Goal: Information Seeking & Learning: Learn about a topic

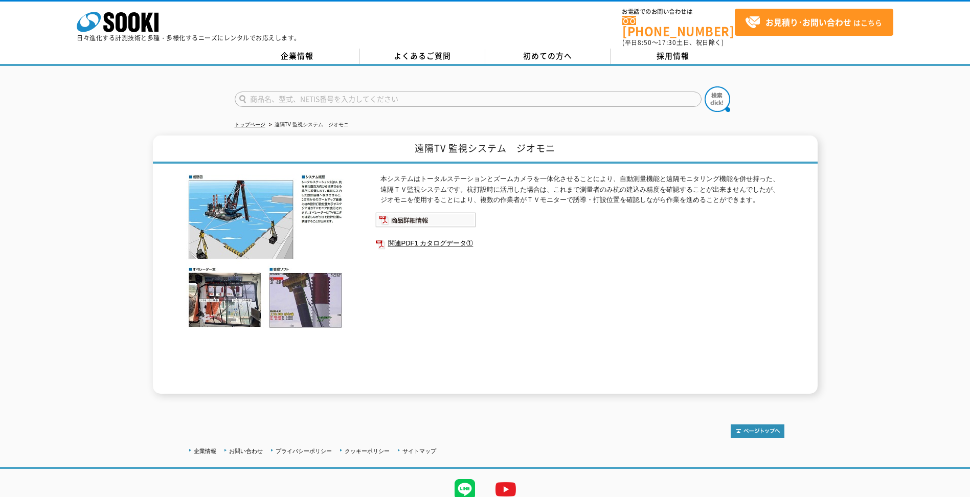
click at [281, 212] on img at bounding box center [265, 251] width 158 height 154
click at [421, 212] on img at bounding box center [425, 219] width 101 height 15
click at [455, 237] on link "関連PDF1 カタログデータ①" at bounding box center [579, 243] width 409 height 13
click at [426, 49] on link "よくあるご質問" at bounding box center [422, 56] width 125 height 15
